Goal: Information Seeking & Learning: Learn about a topic

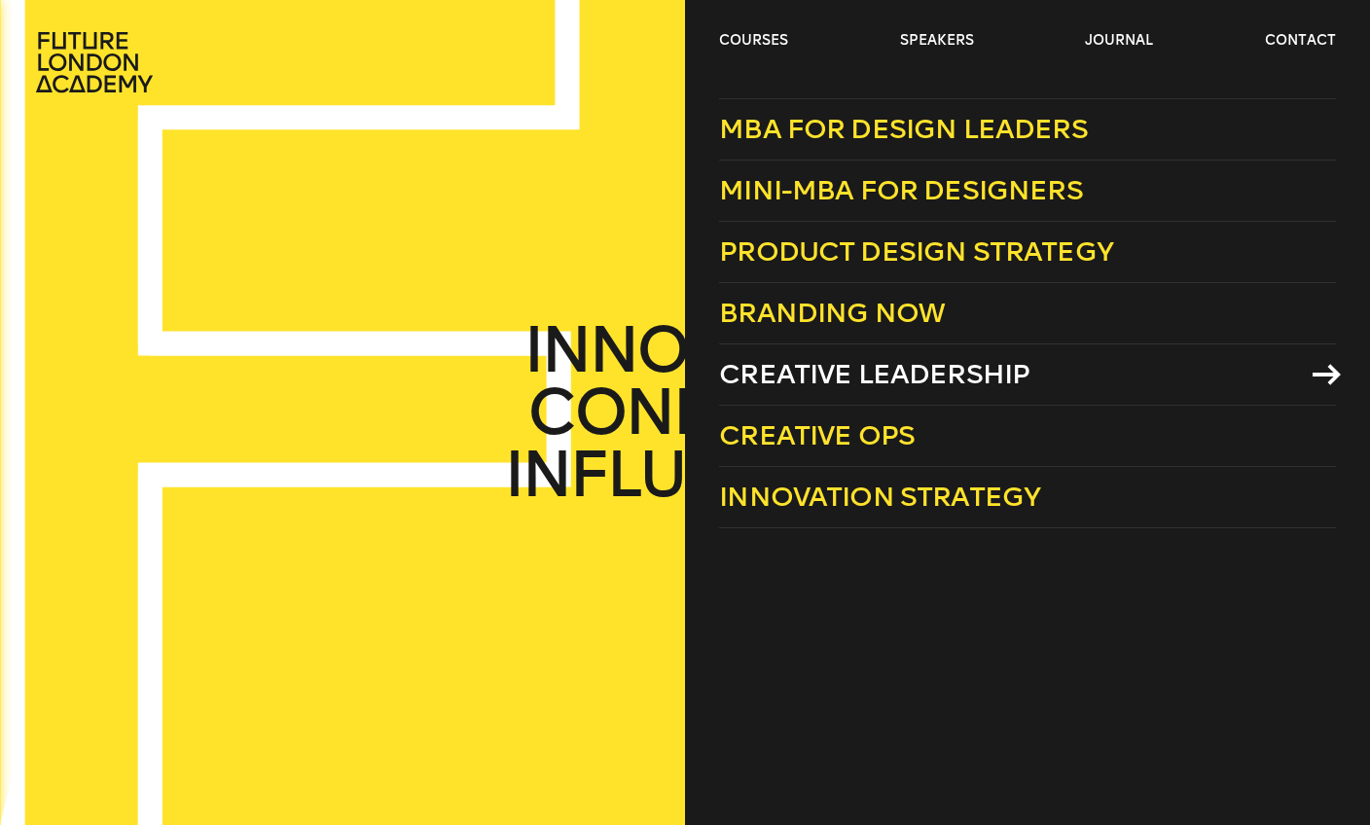
click at [1325, 372] on icon at bounding box center [1327, 374] width 28 height 21
click at [755, 35] on link "courses" at bounding box center [753, 40] width 69 height 19
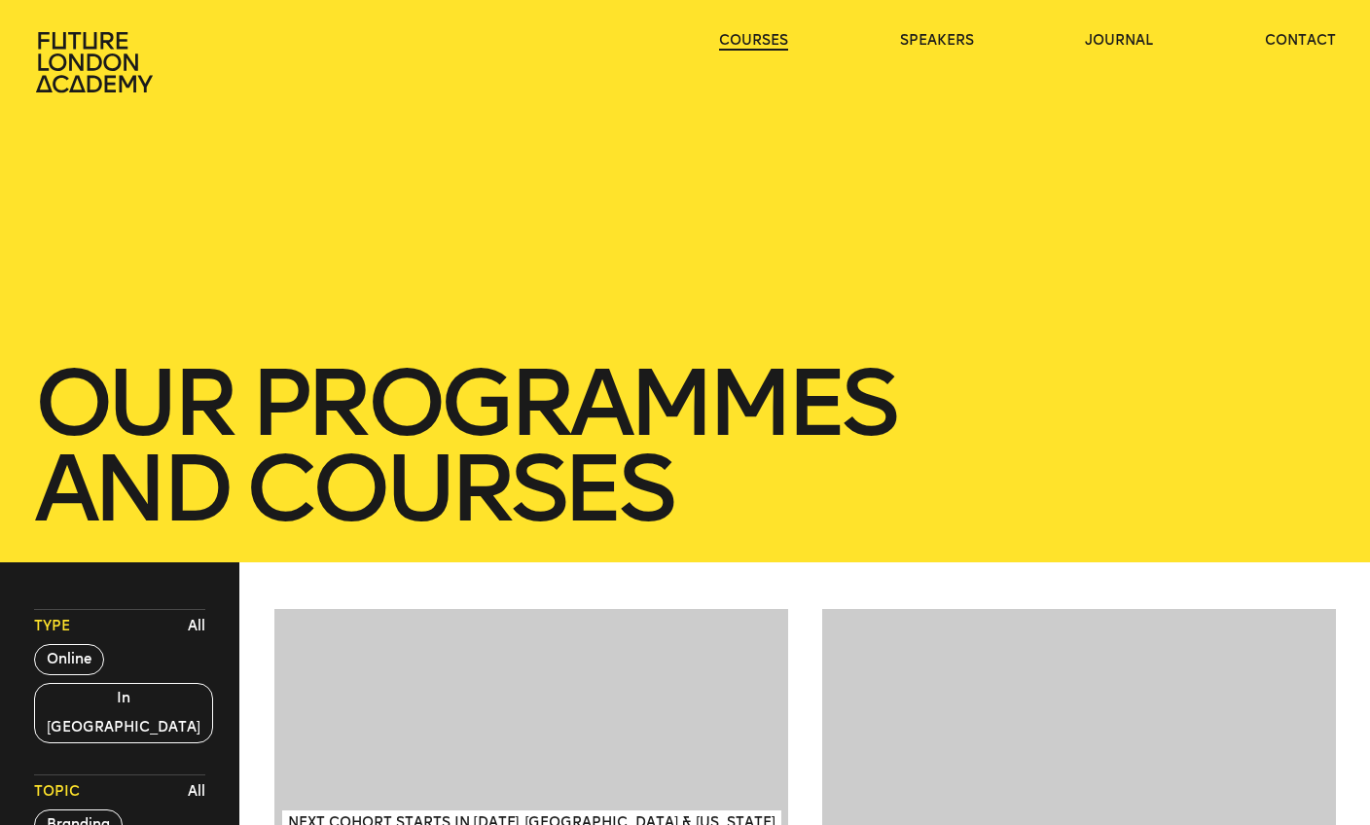
click at [748, 38] on link "courses" at bounding box center [753, 40] width 69 height 19
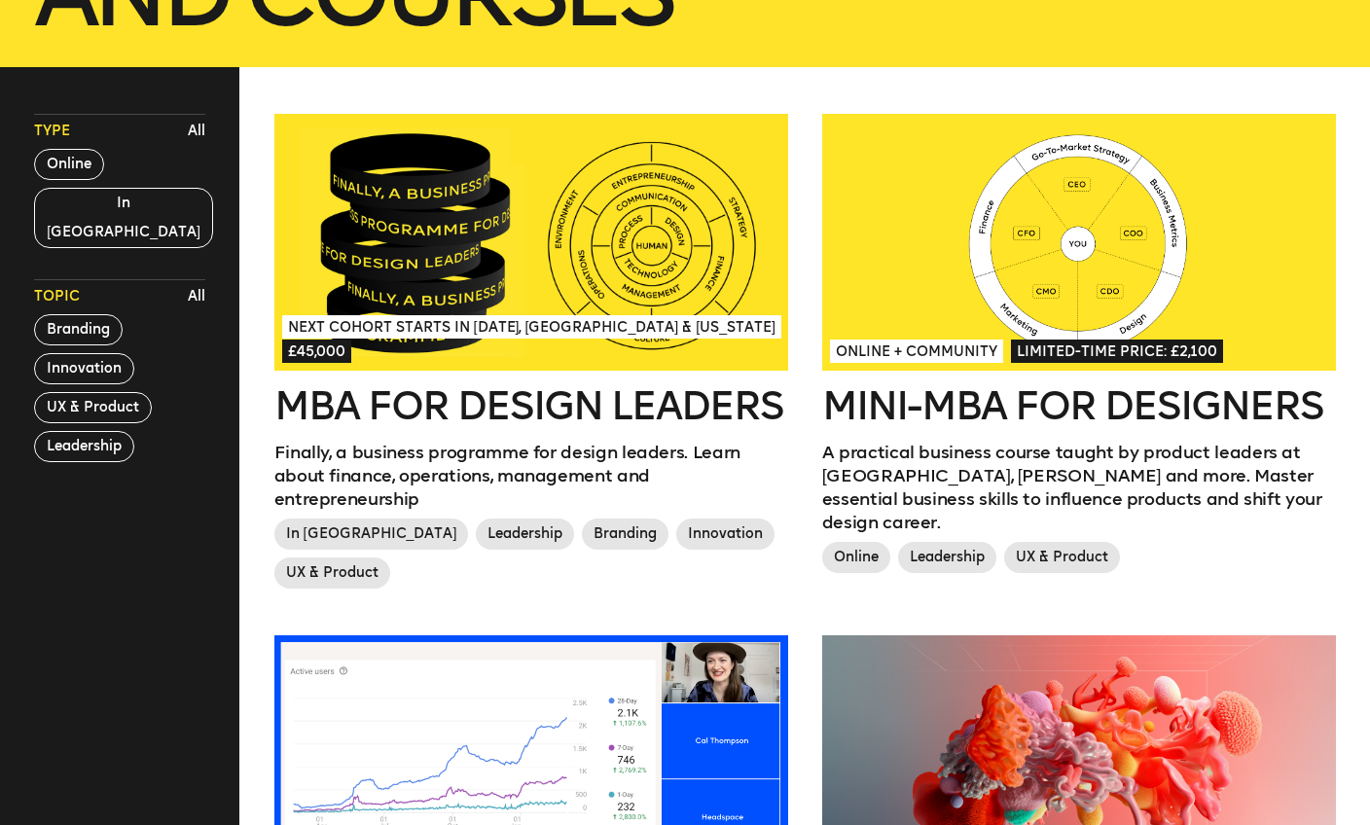
scroll to position [503, 0]
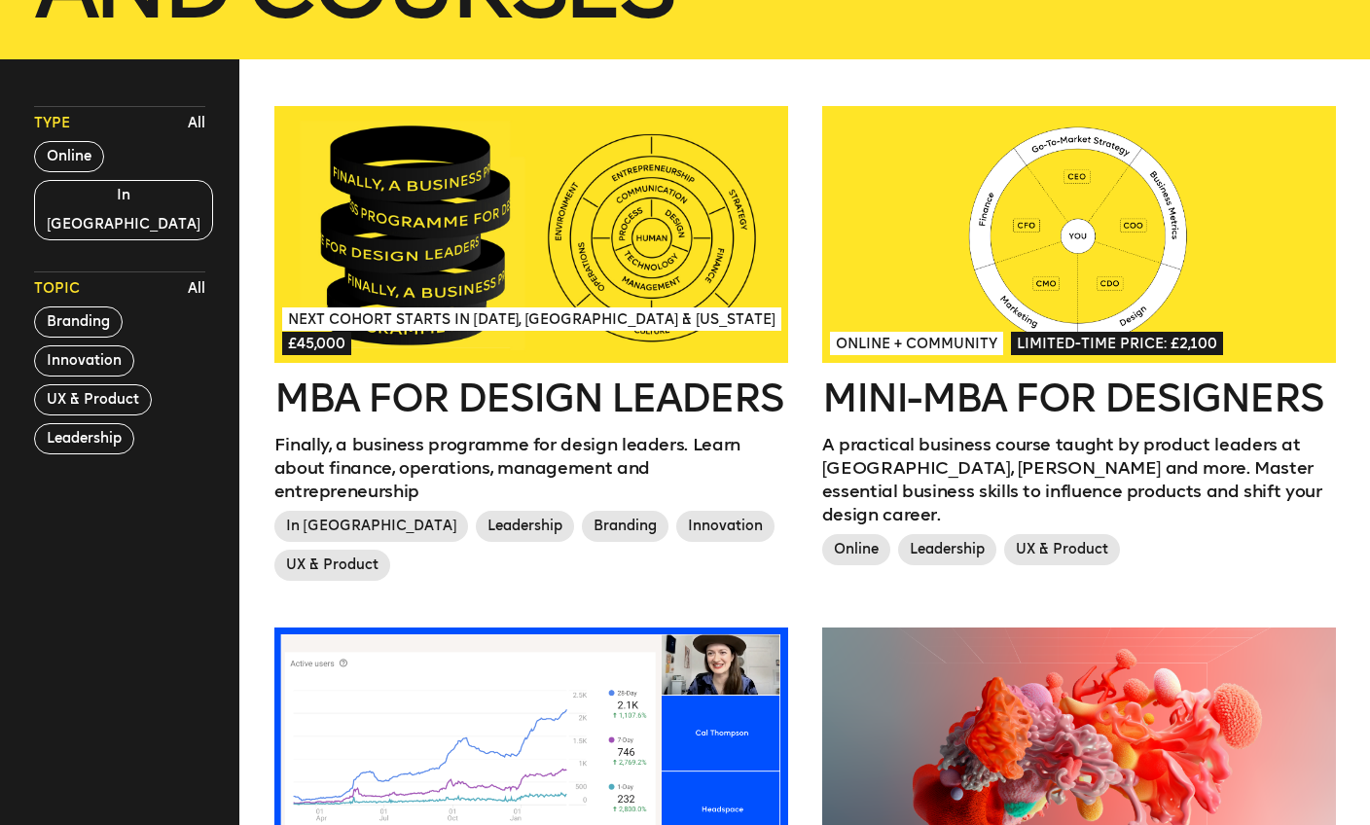
click at [498, 394] on h2 "MBA for Design Leaders" at bounding box center [531, 398] width 514 height 39
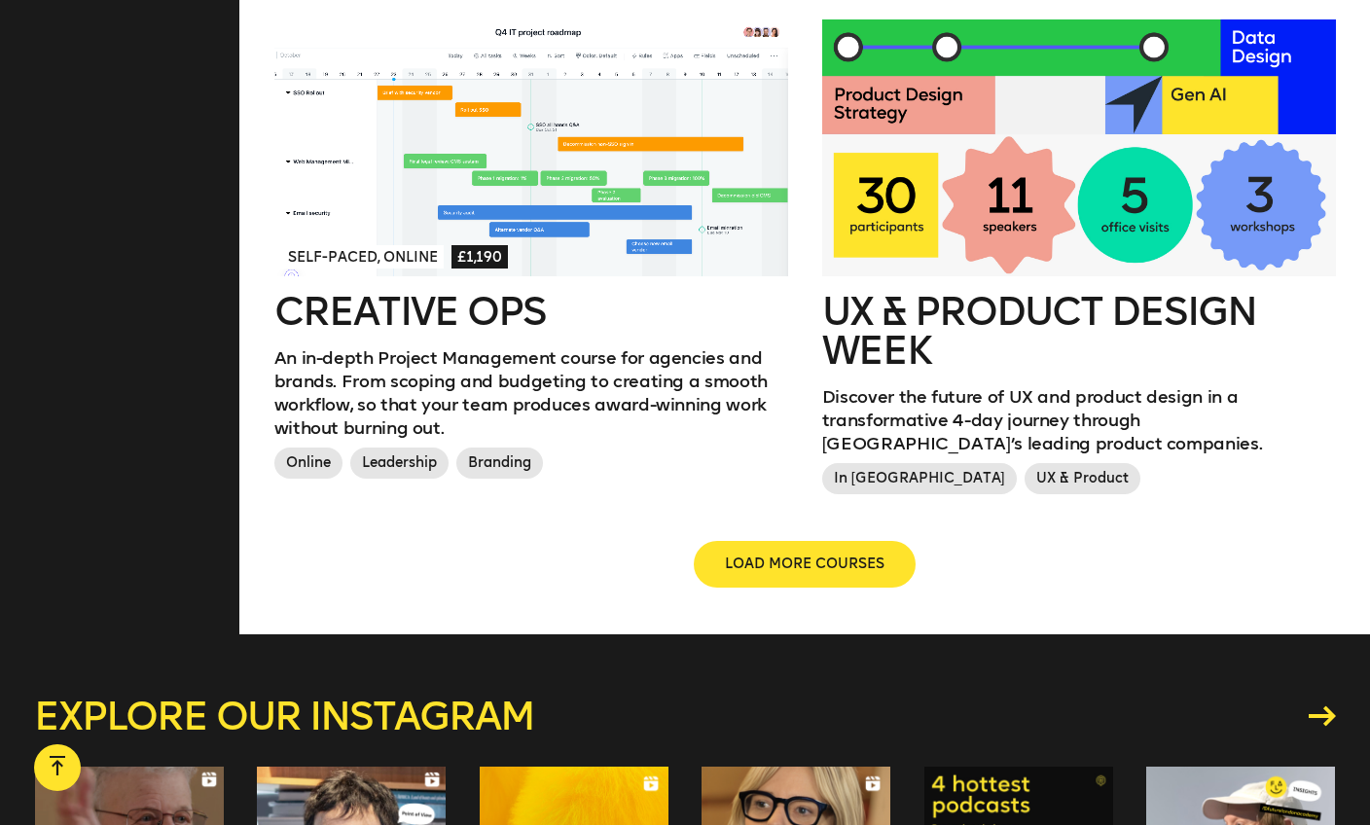
scroll to position [2252, 0]
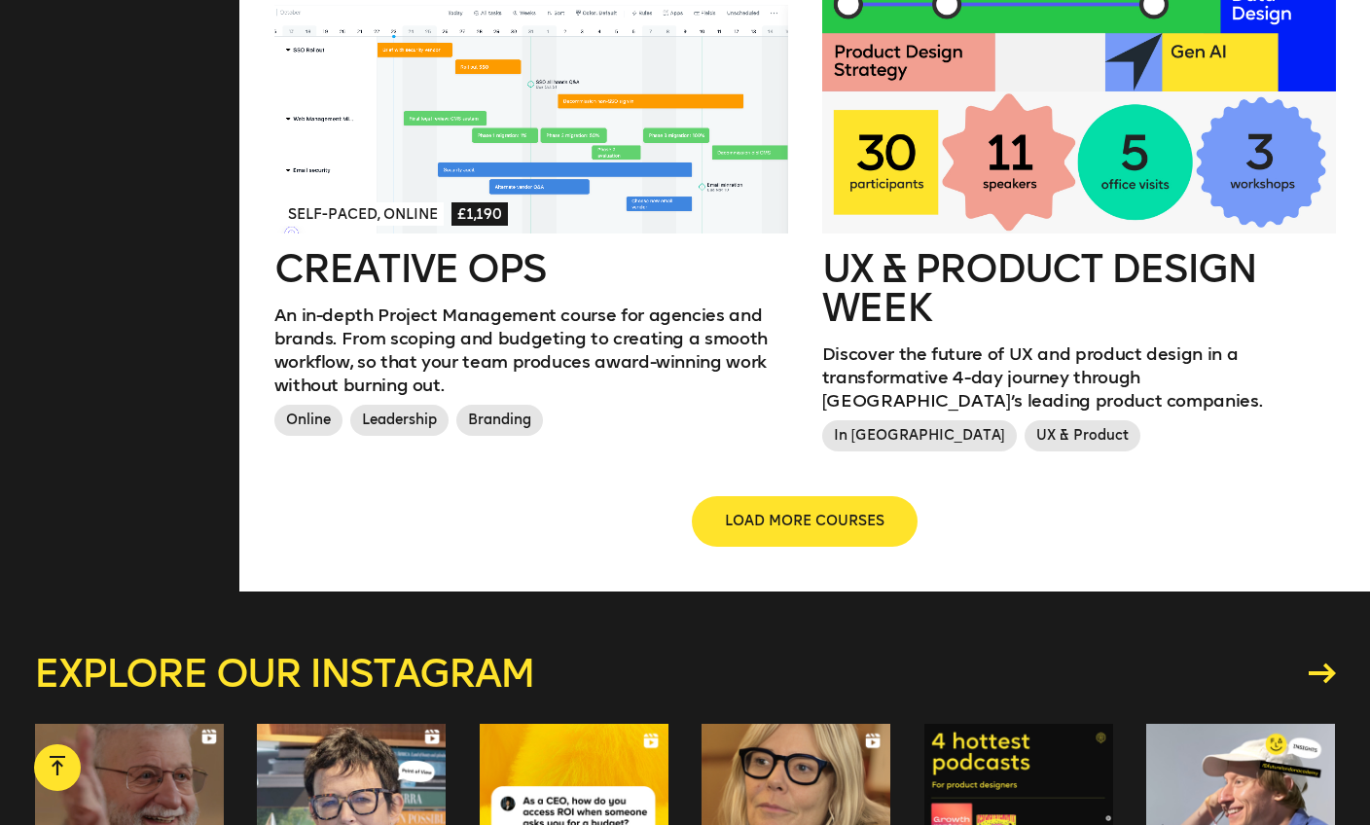
click at [787, 512] on span "LOAD MORE COURSES" at bounding box center [805, 521] width 160 height 19
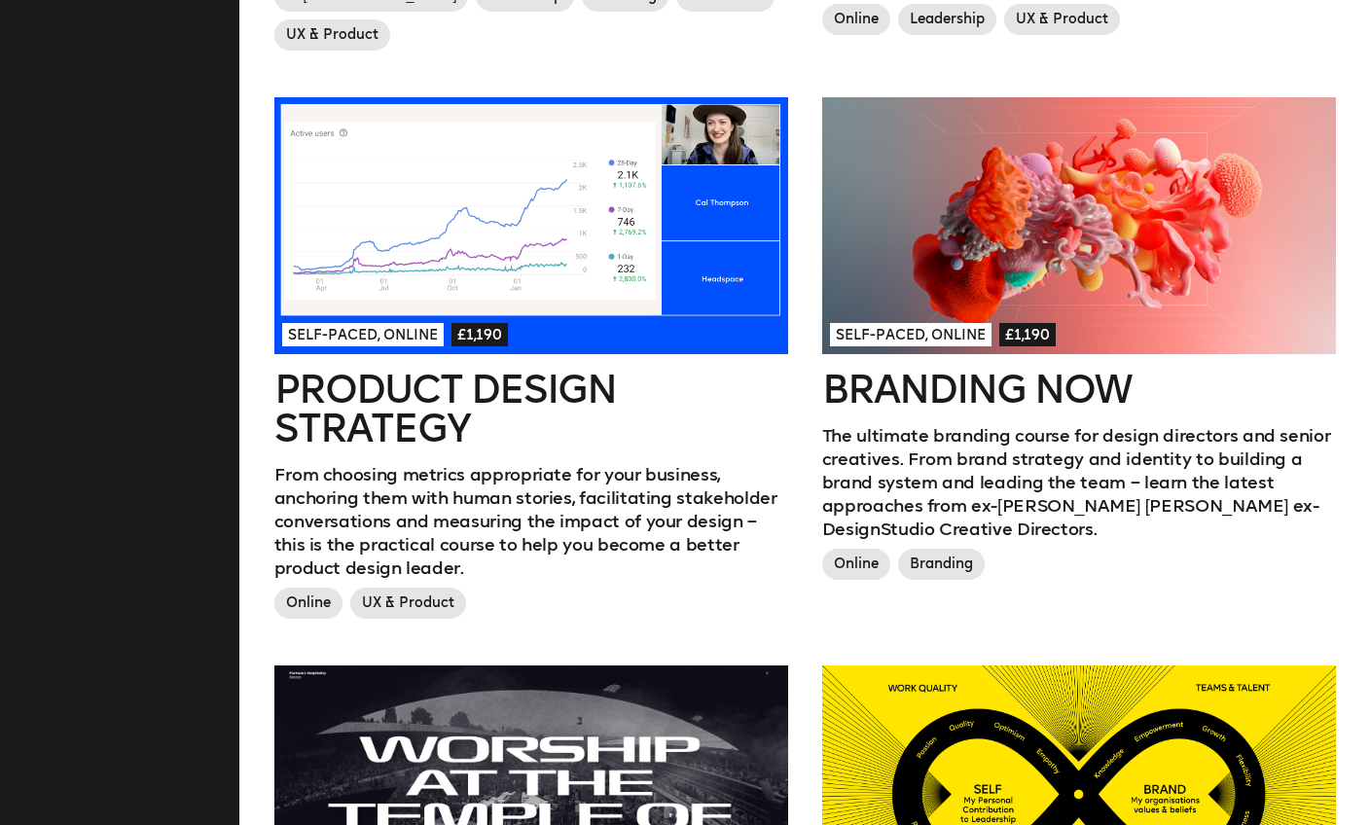
scroll to position [1037, 0]
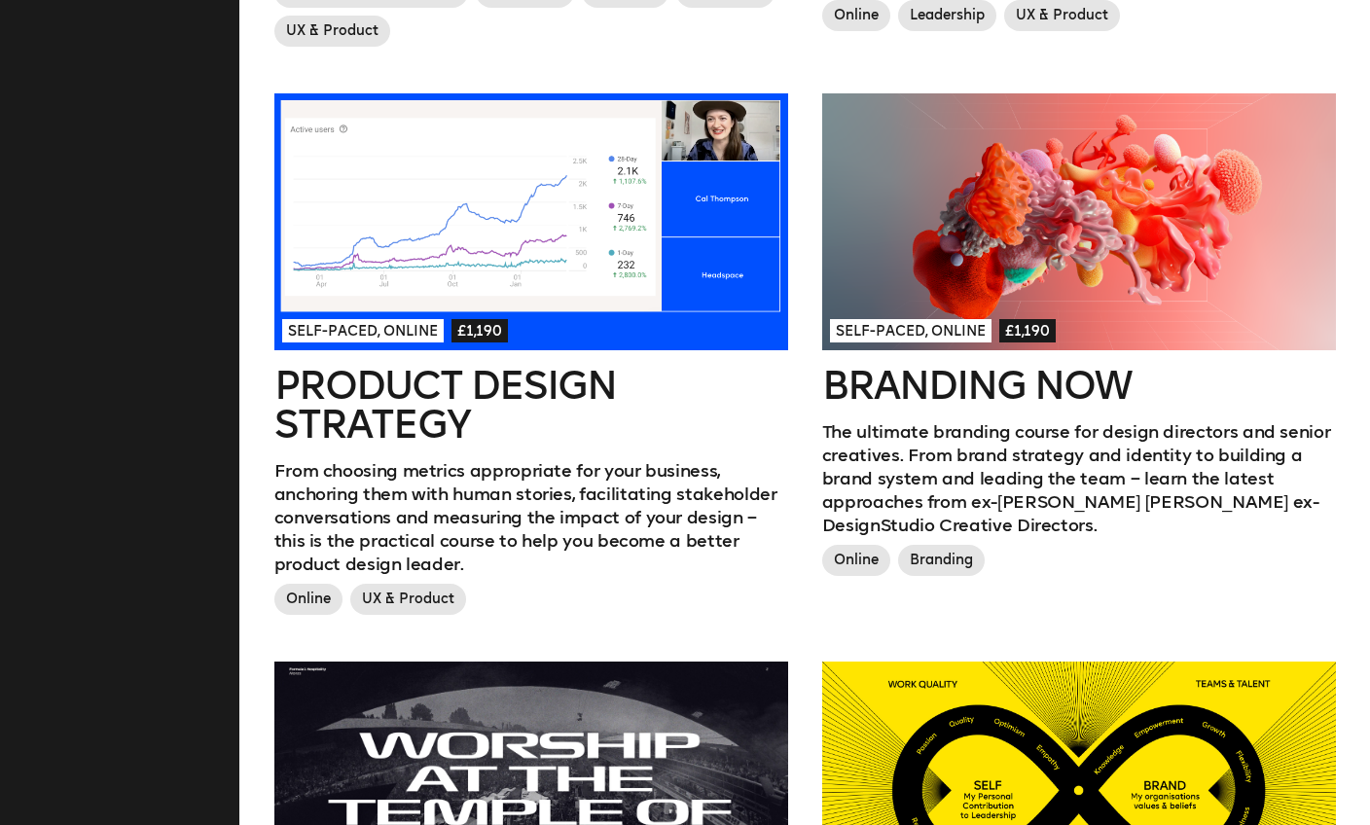
click at [1207, 253] on div at bounding box center [1079, 221] width 514 height 257
click at [1222, 218] on div at bounding box center [1079, 221] width 514 height 257
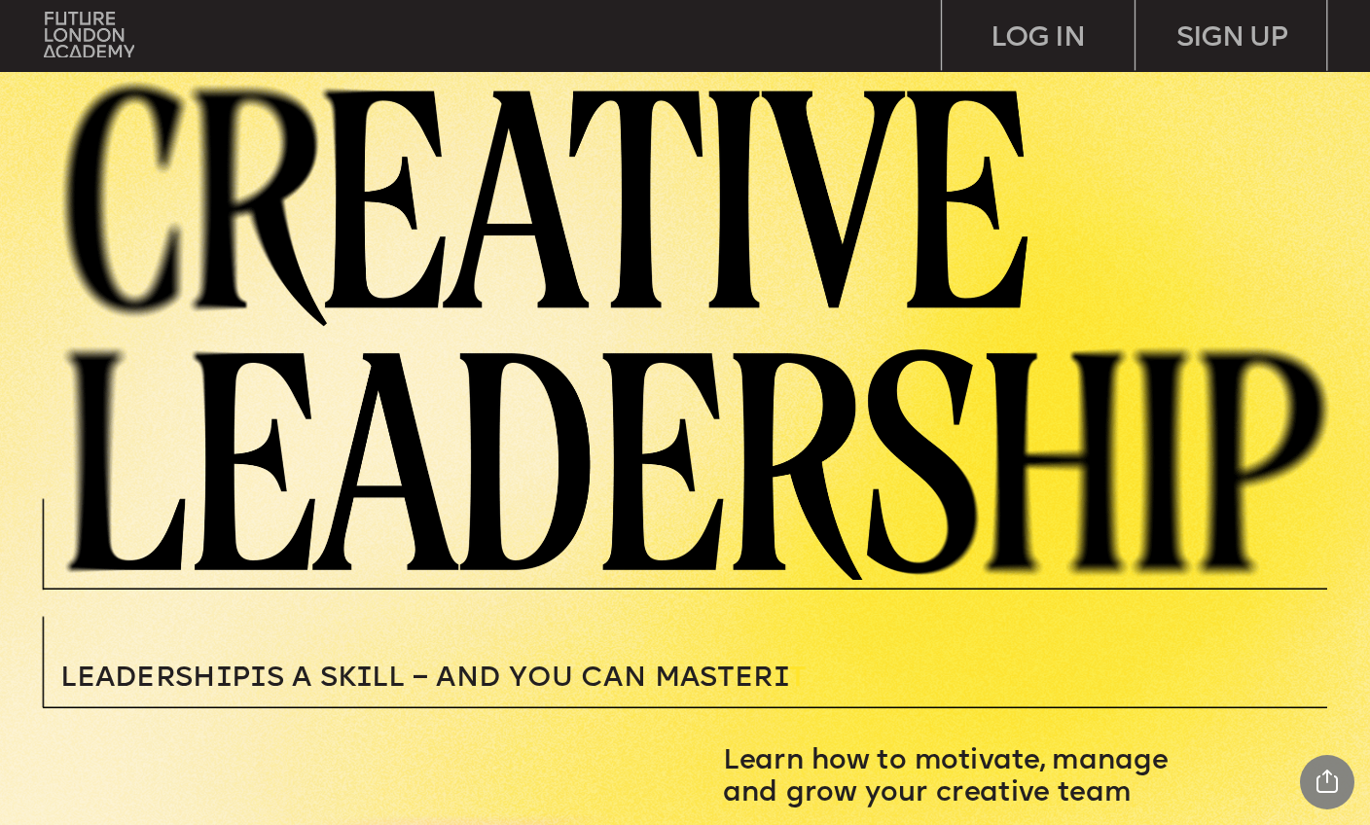
click at [948, 113] on img at bounding box center [708, 326] width 1323 height 507
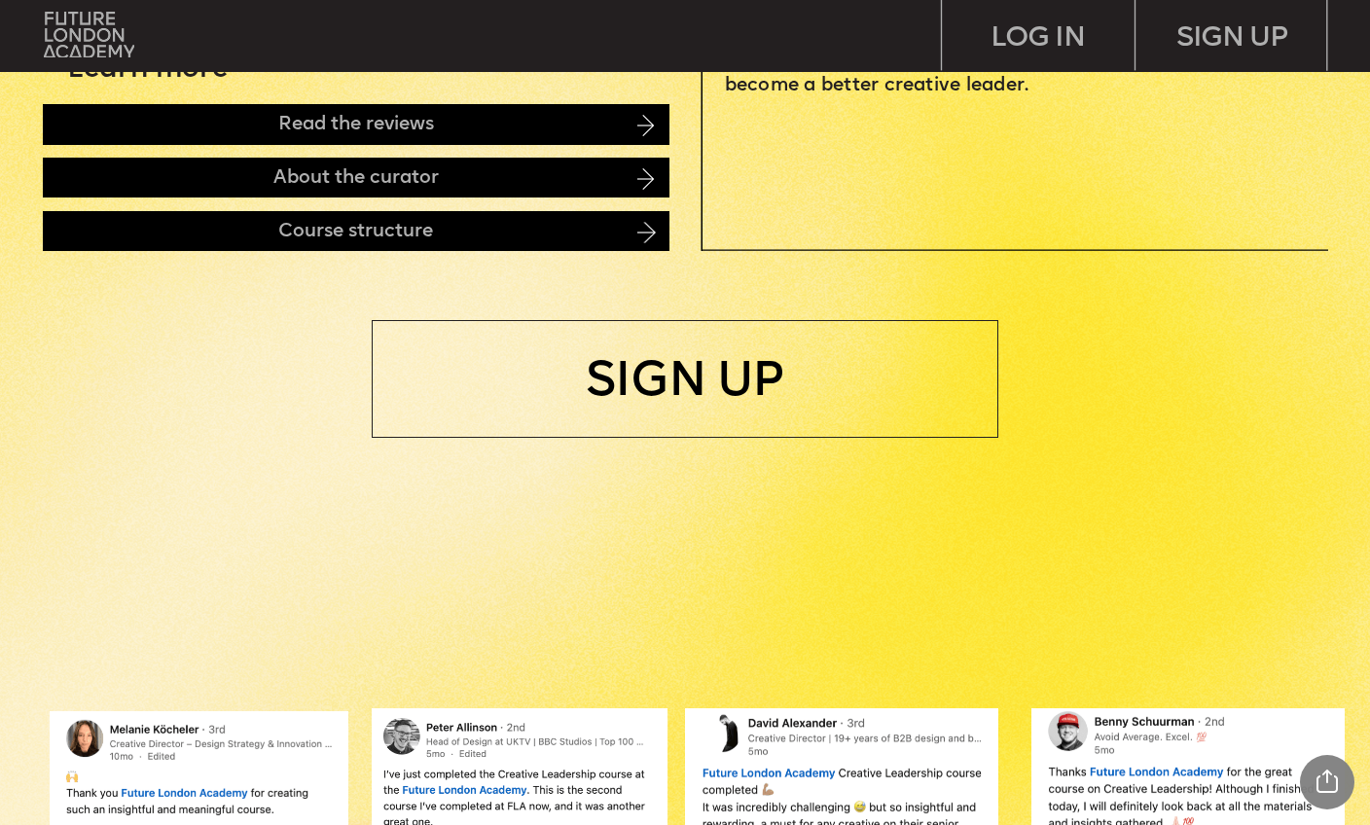
scroll to position [1005, 0]
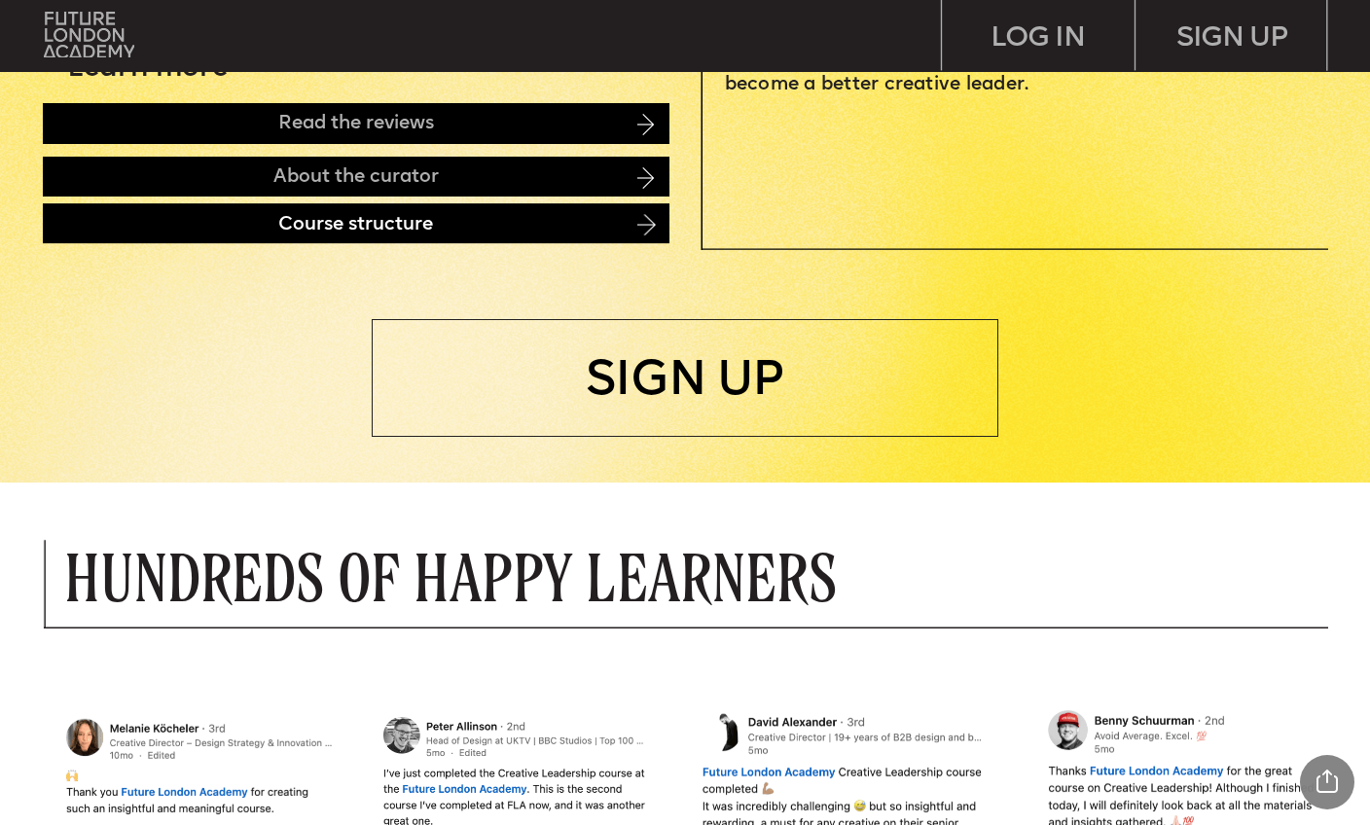
click at [634, 222] on div "Course structure" at bounding box center [356, 223] width 627 height 40
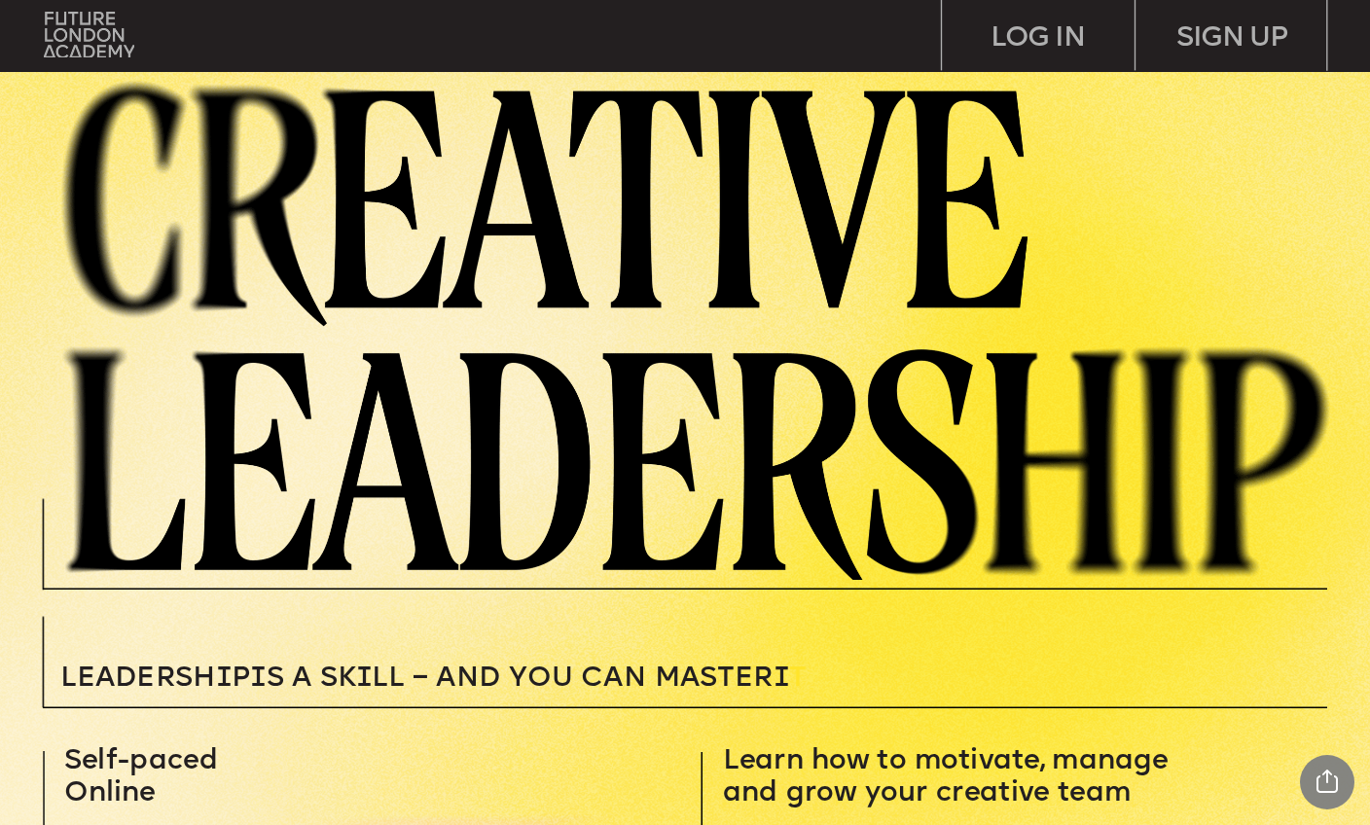
scroll to position [0, 0]
click at [78, 50] on img at bounding box center [89, 35] width 90 height 46
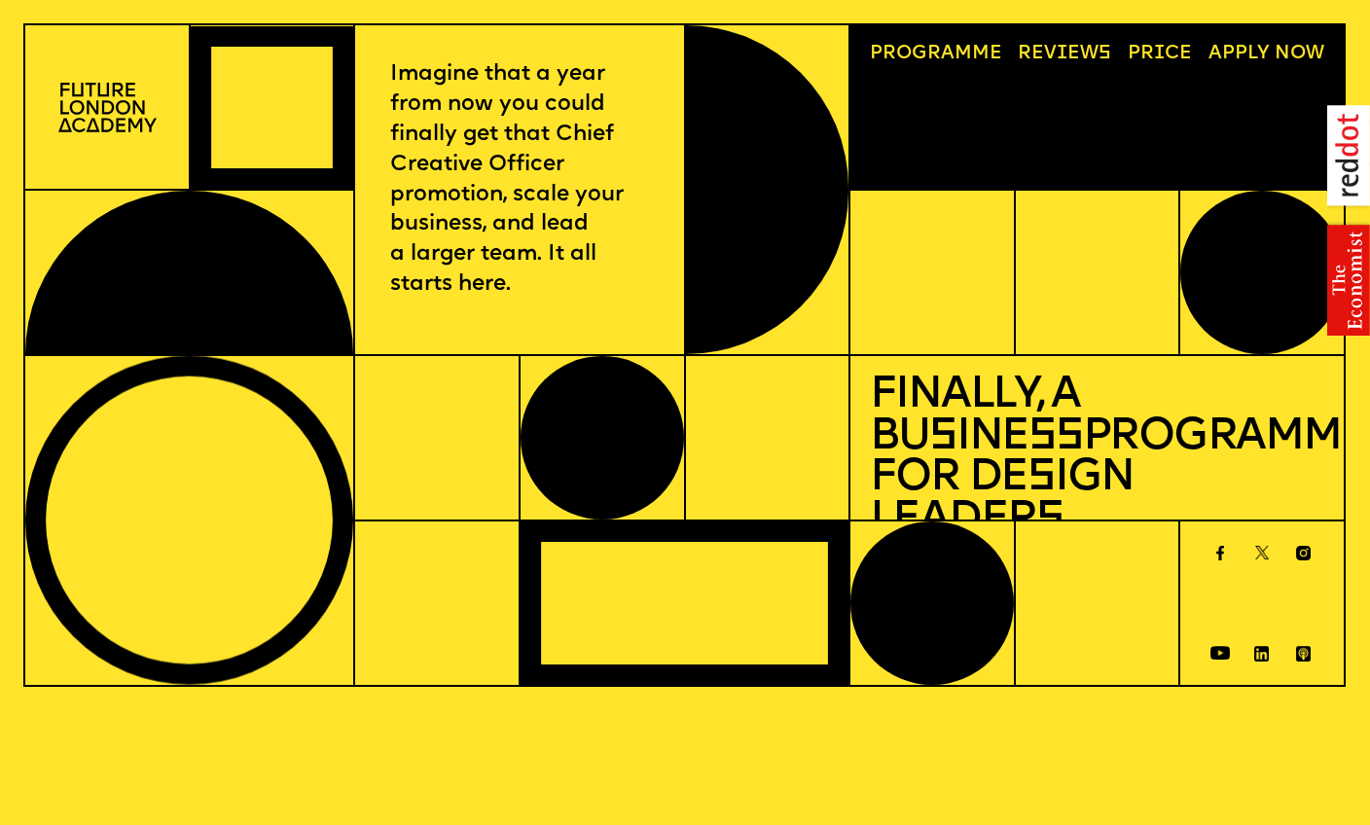
scroll to position [0, 1]
